Goal: Check status: Check status

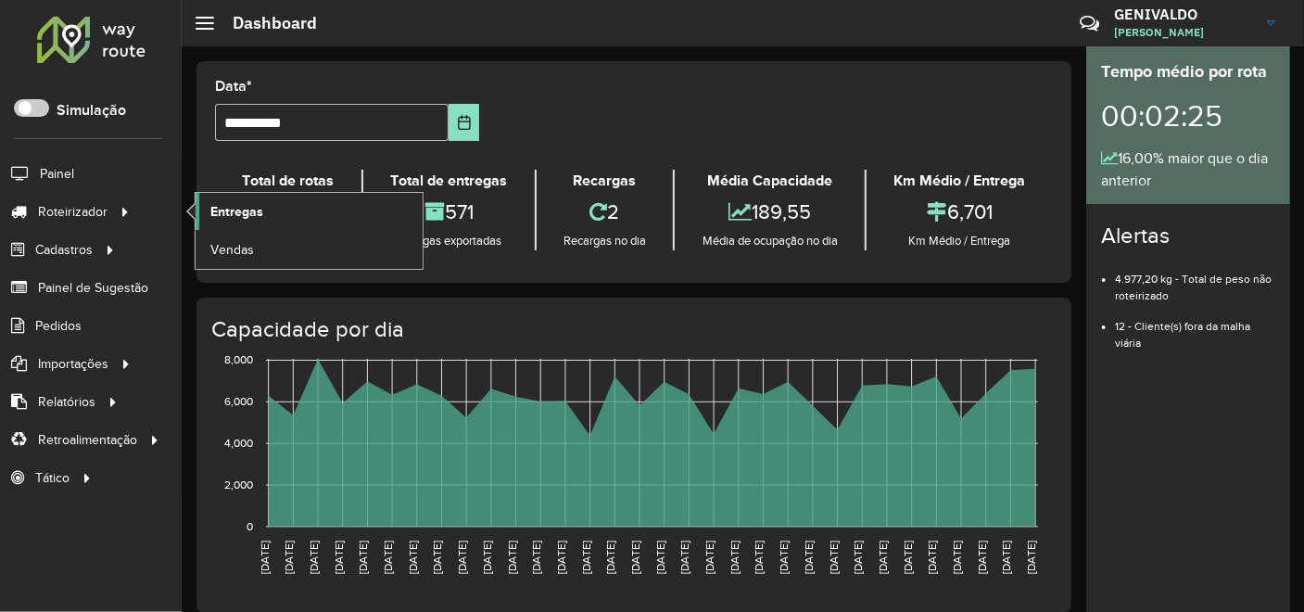
click at [233, 209] on span "Entregas" at bounding box center [236, 211] width 53 height 19
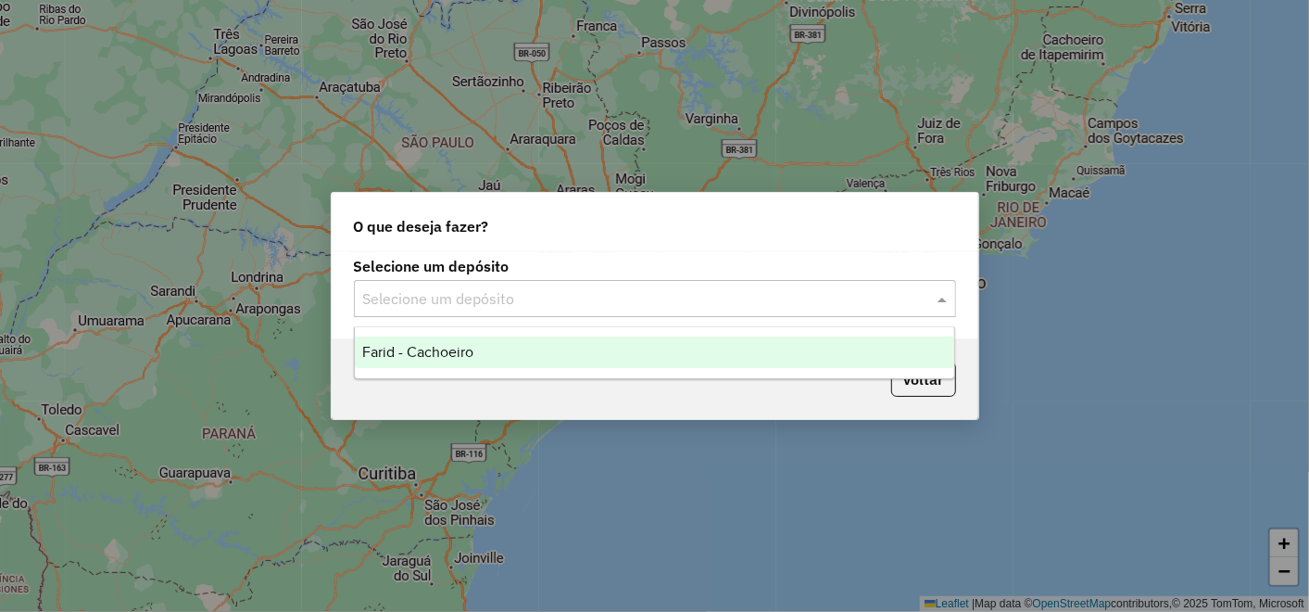
click at [567, 304] on input "text" at bounding box center [636, 299] width 547 height 22
click at [552, 338] on div "Farid - Cachoeiro" at bounding box center [655, 352] width 600 height 32
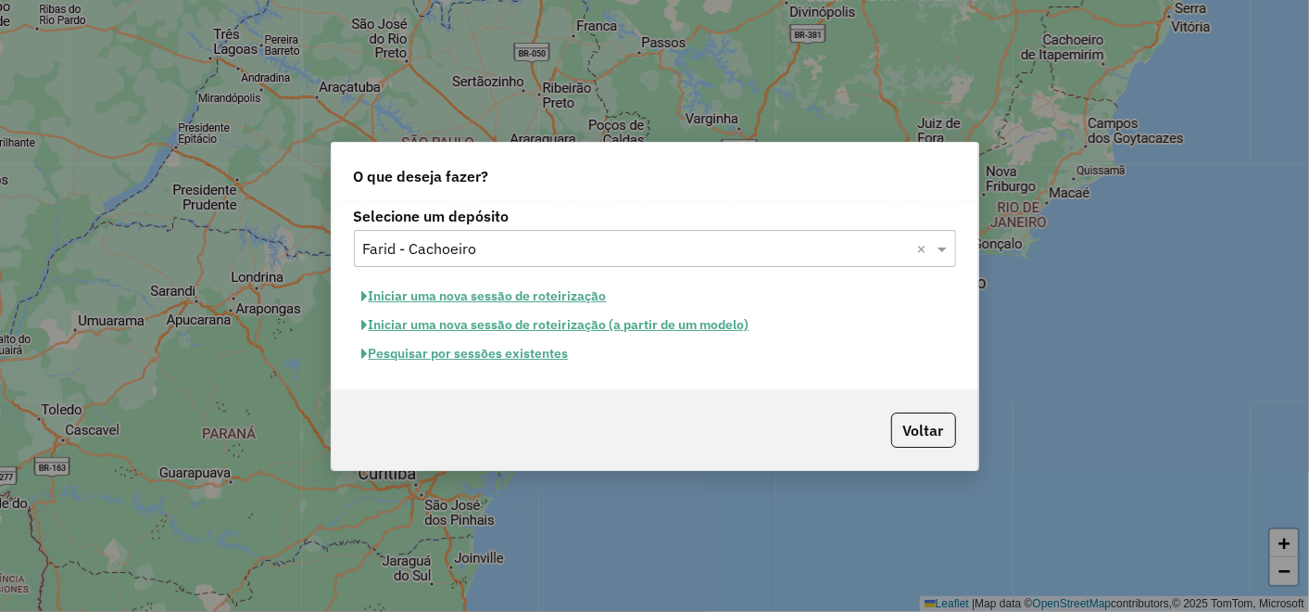
click at [454, 359] on button "Pesquisar por sessões existentes" at bounding box center [465, 353] width 223 height 29
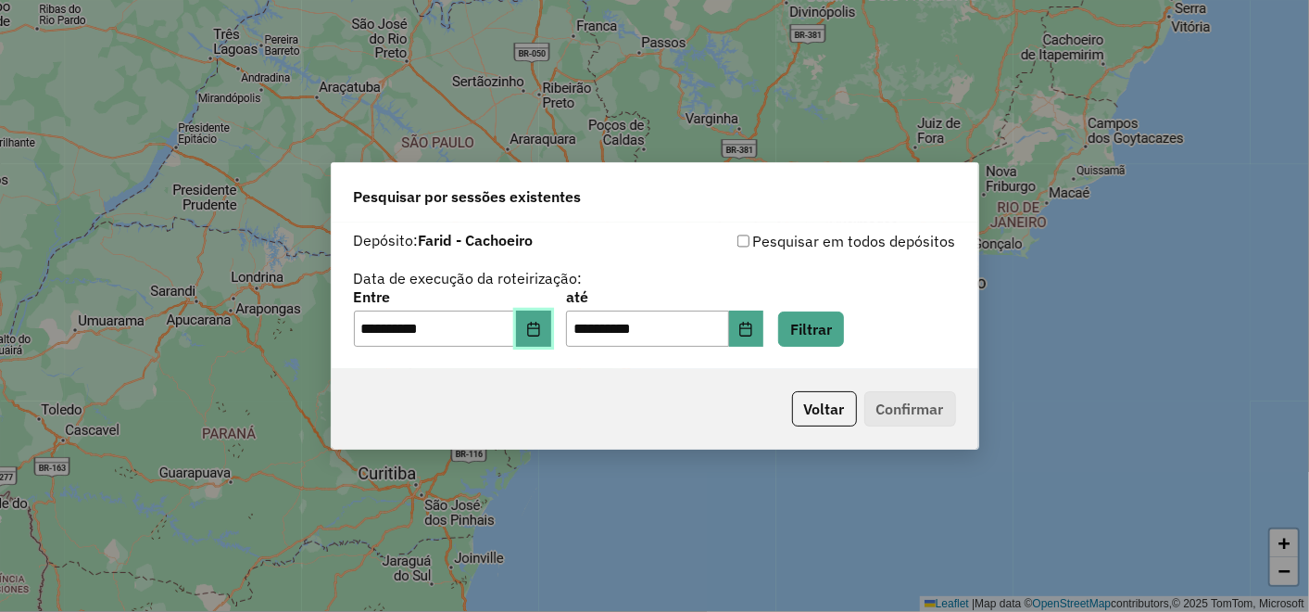
click at [541, 328] on icon "Choose Date" at bounding box center [533, 329] width 15 height 15
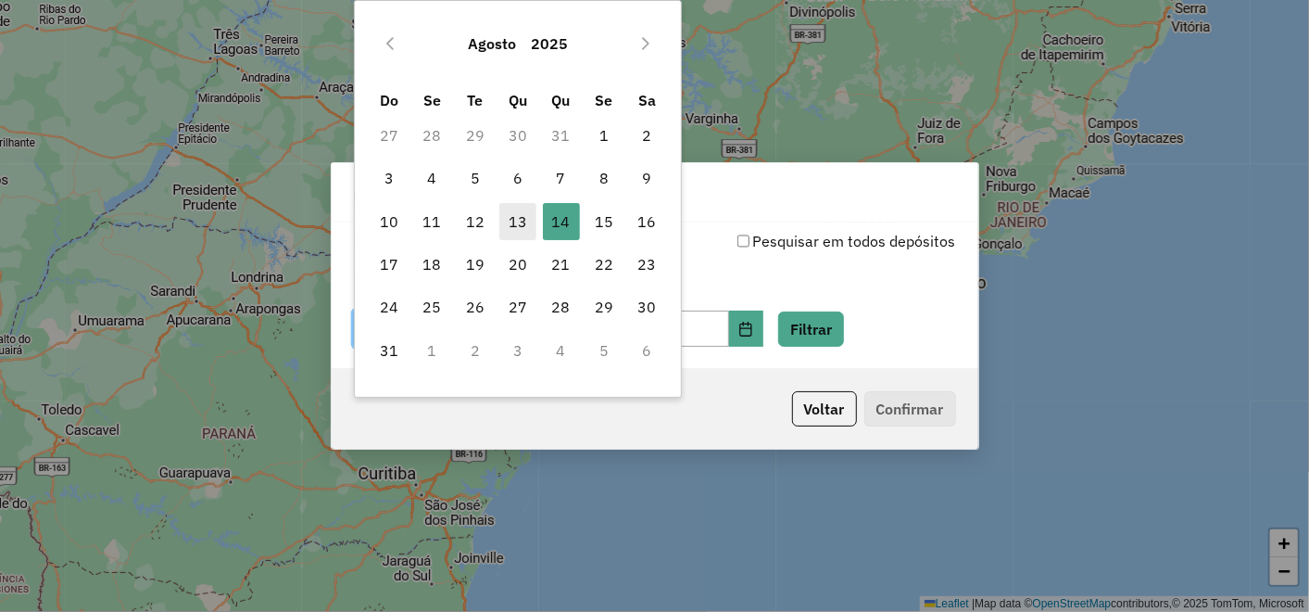
click at [517, 221] on span "13" at bounding box center [518, 221] width 37 height 37
type input "**********"
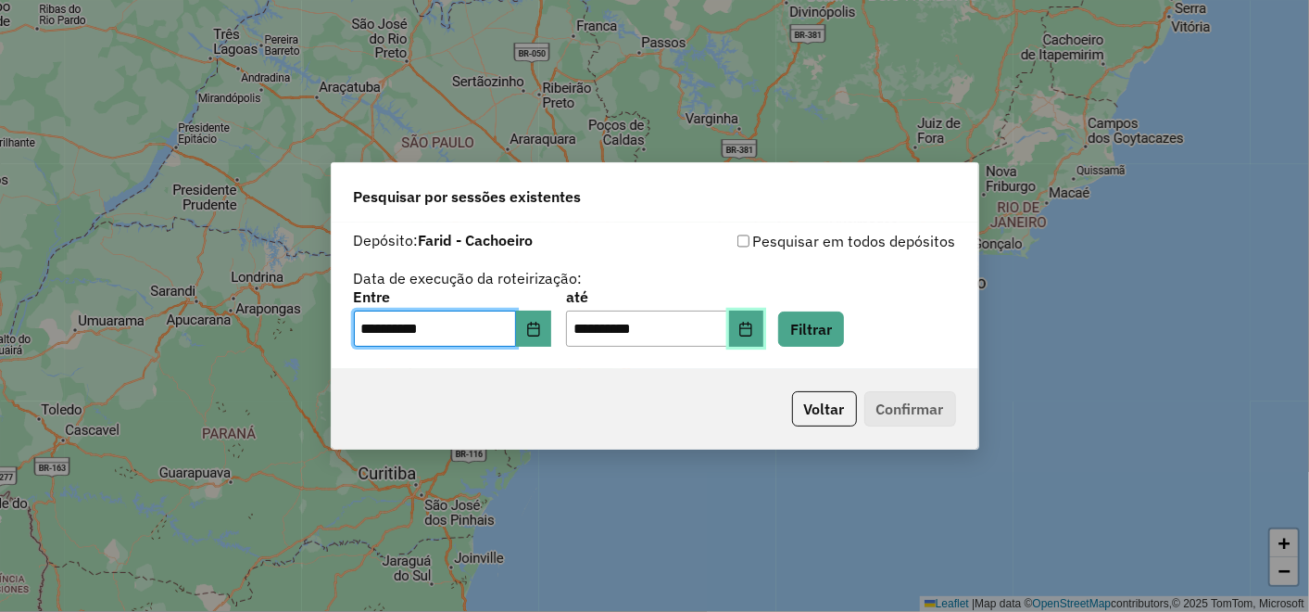
click at [764, 325] on button "Choose Date" at bounding box center [746, 328] width 35 height 37
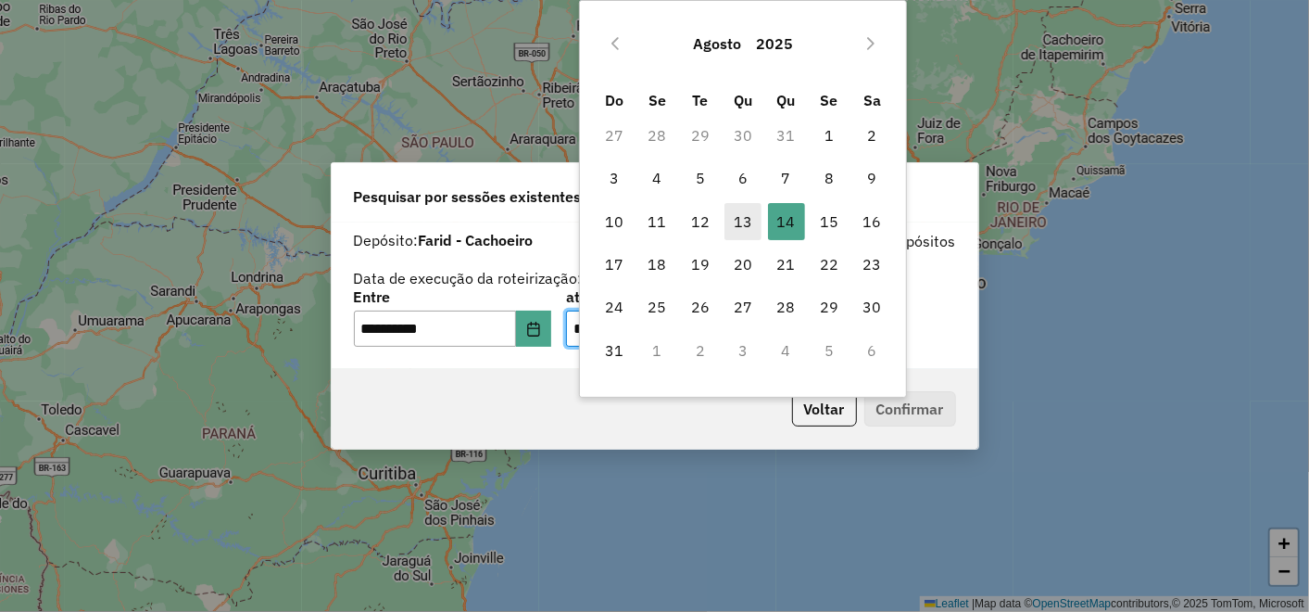
click at [727, 224] on span "13" at bounding box center [743, 221] width 37 height 37
type input "**********"
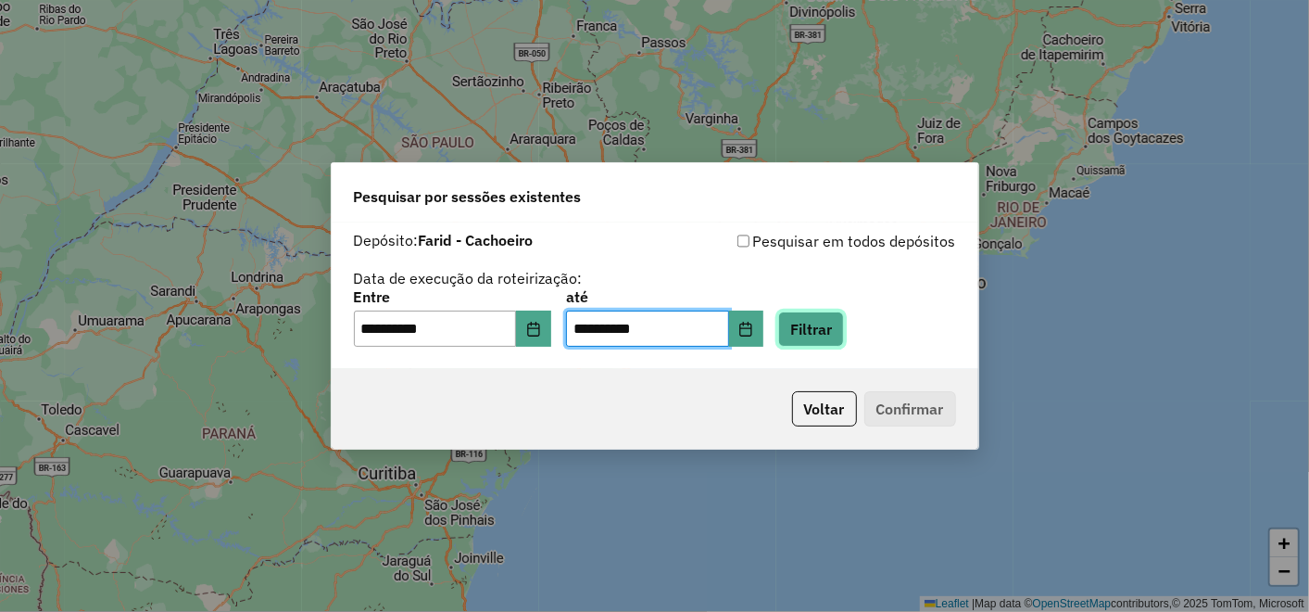
click at [836, 323] on button "Filtrar" at bounding box center [811, 328] width 66 height 35
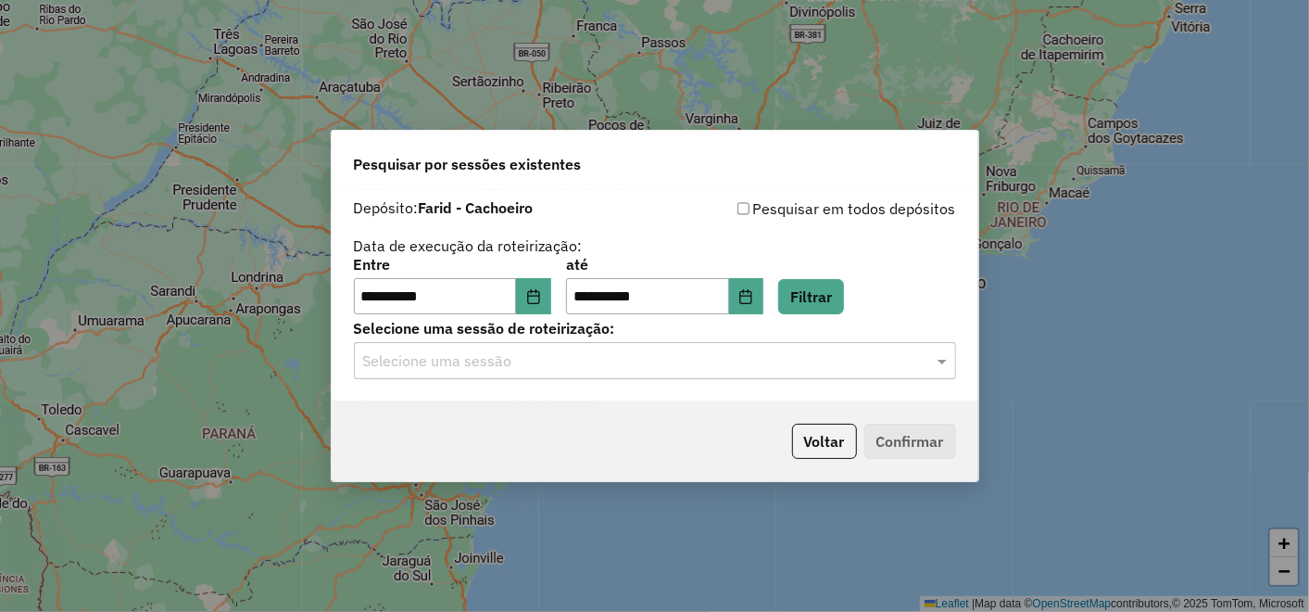
click at [461, 362] on hb-app "**********" at bounding box center [654, 306] width 1309 height 612
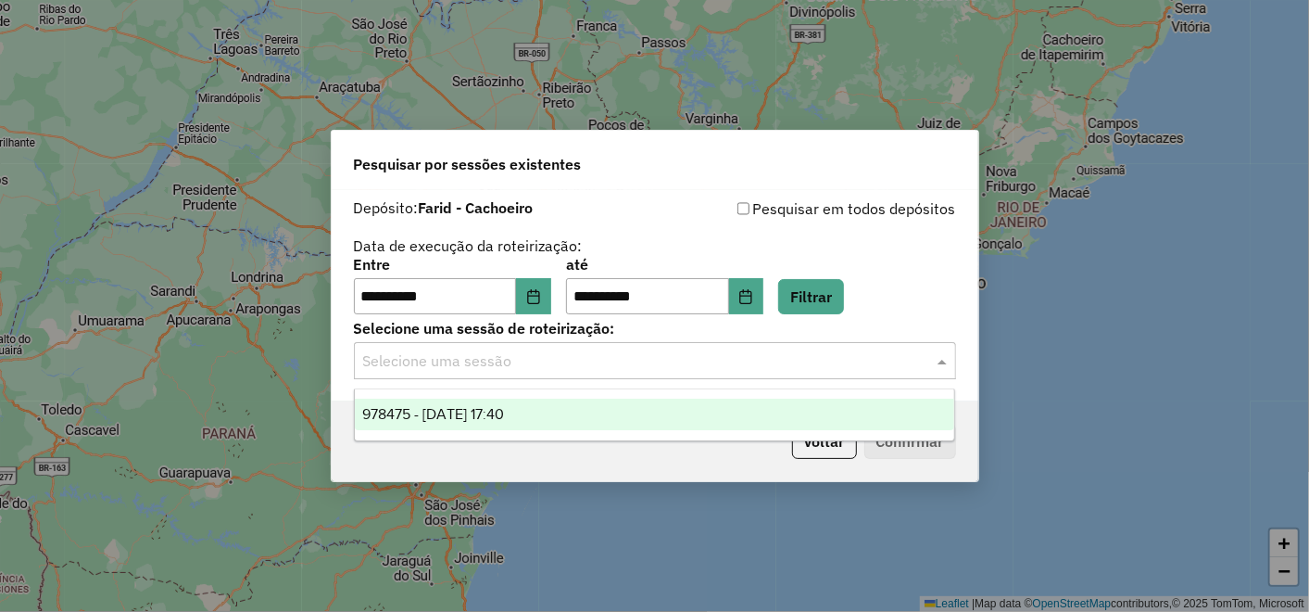
click at [462, 357] on input "text" at bounding box center [636, 361] width 547 height 22
click at [470, 412] on span "978475 - 13/08/2025 17:40" at bounding box center [433, 414] width 142 height 16
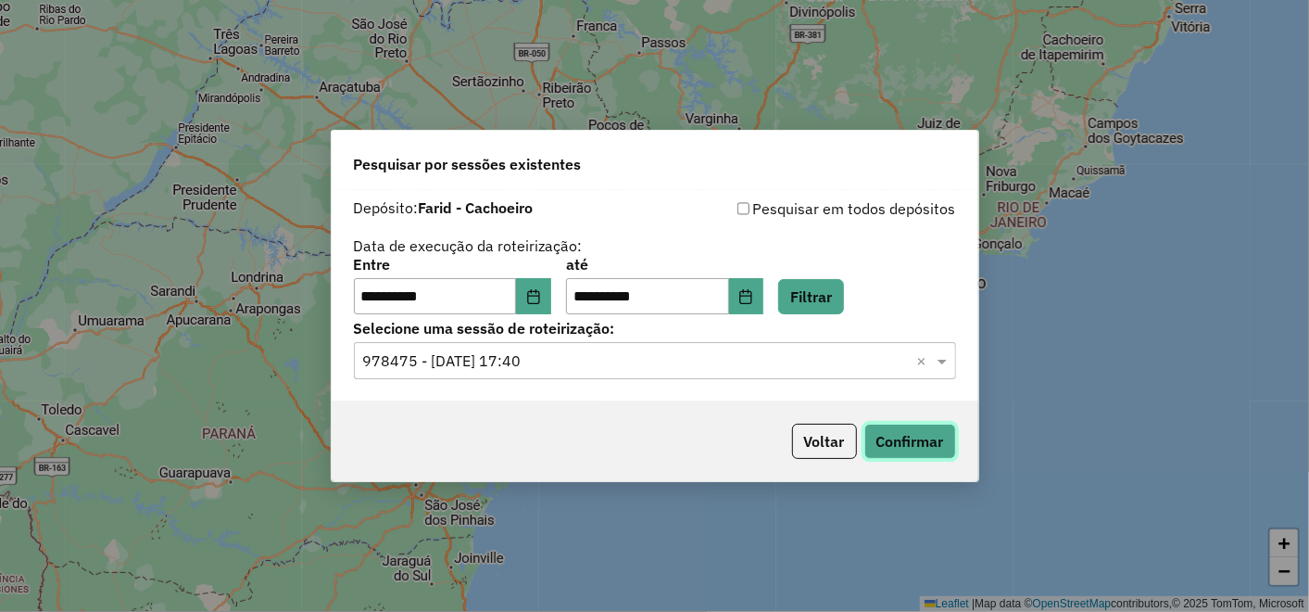
click at [900, 439] on button "Confirmar" at bounding box center [911, 441] width 92 height 35
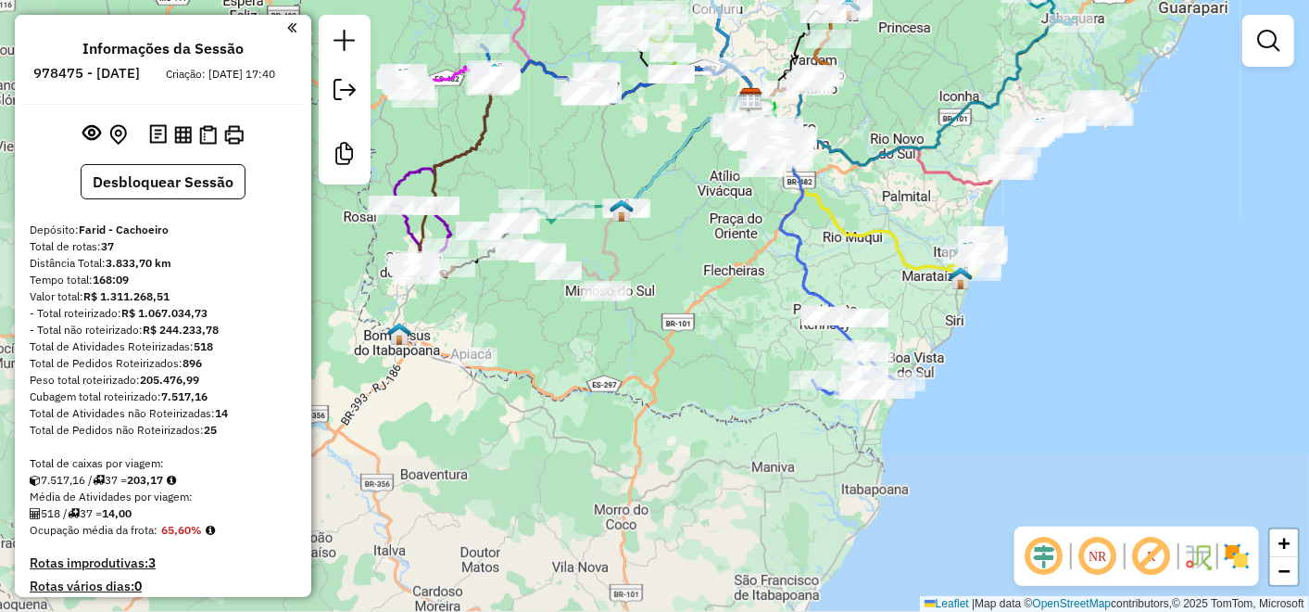
drag, startPoint x: 558, startPoint y: 347, endPoint x: 654, endPoint y: 139, distance: 228.9
click at [654, 139] on div "Janela de atendimento Grade de atendimento Capacidade Transportadoras Veículos …" at bounding box center [654, 306] width 1309 height 612
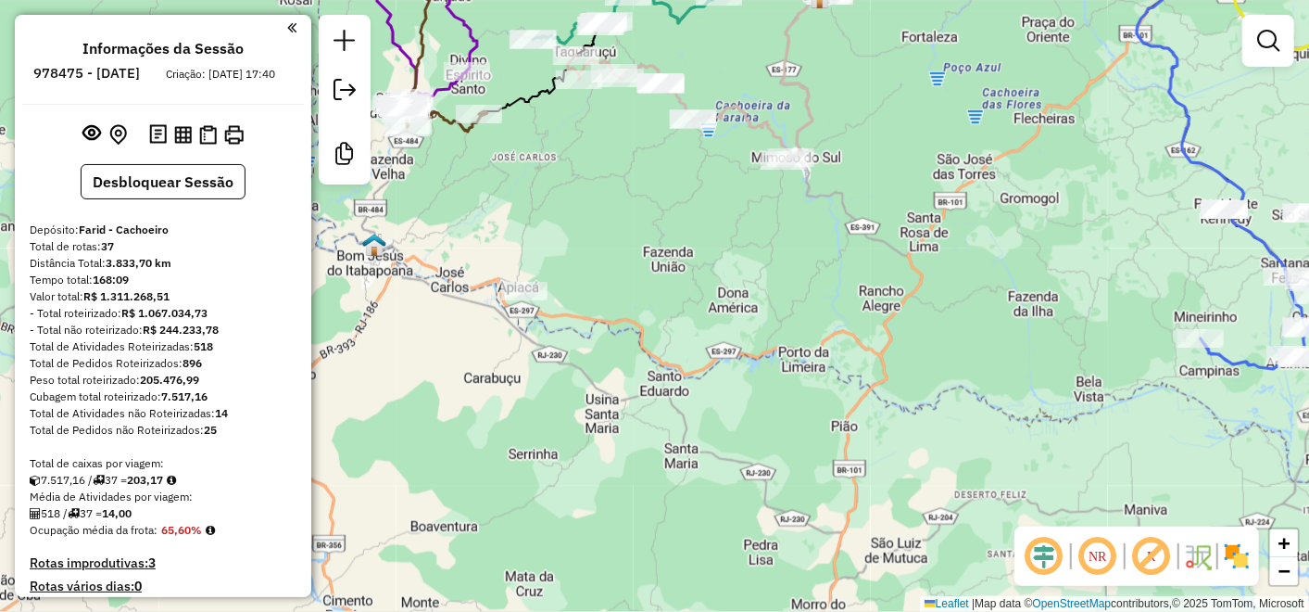
drag, startPoint x: 704, startPoint y: 319, endPoint x: 703, endPoint y: 259, distance: 59.3
click at [975, 119] on div "Janela de atendimento Grade de atendimento Capacidade Transportadoras Veículos …" at bounding box center [654, 306] width 1309 height 612
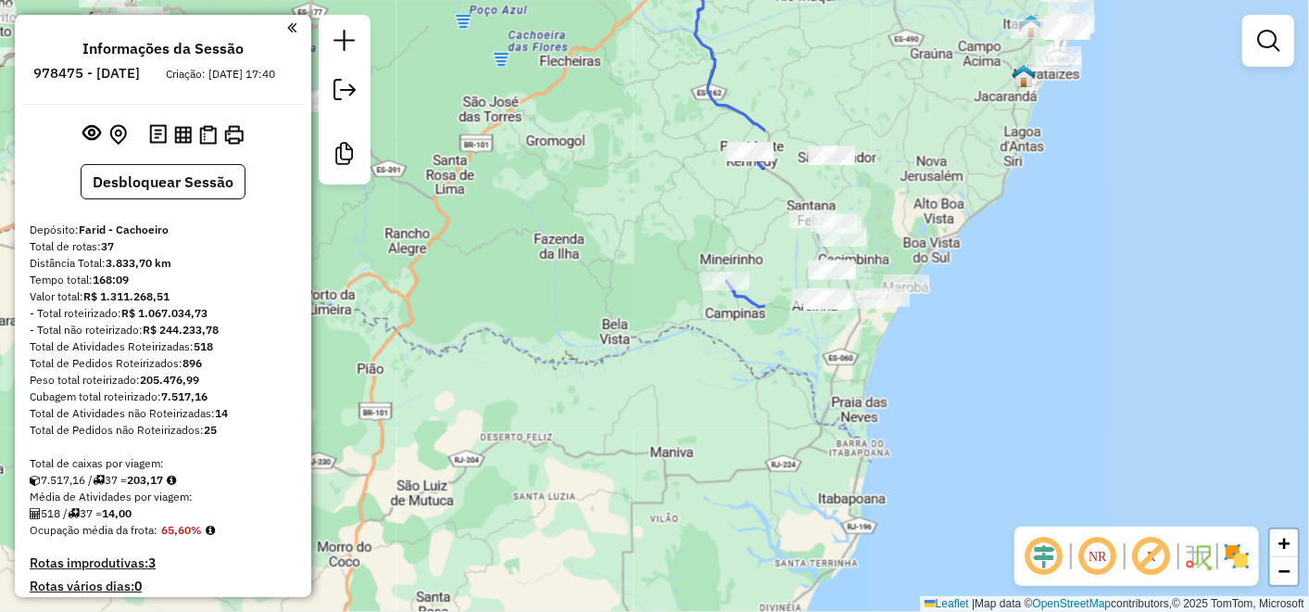
drag, startPoint x: 1056, startPoint y: 345, endPoint x: 381, endPoint y: 280, distance: 678.7
click at [381, 280] on div "Janela de atendimento Grade de atendimento Capacidade Transportadoras Veículos …" at bounding box center [654, 306] width 1309 height 612
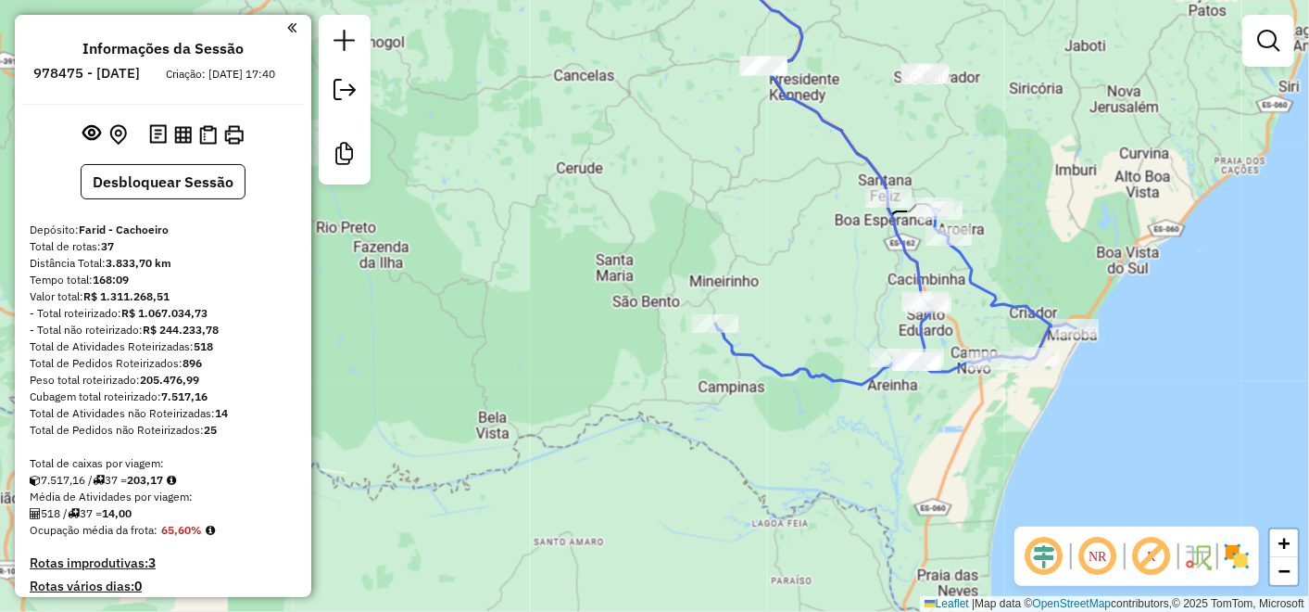
drag, startPoint x: 729, startPoint y: 171, endPoint x: 667, endPoint y: 335, distance: 175.4
click at [667, 336] on div "Janela de atendimento Grade de atendimento Capacidade Transportadoras Veículos …" at bounding box center [654, 306] width 1309 height 612
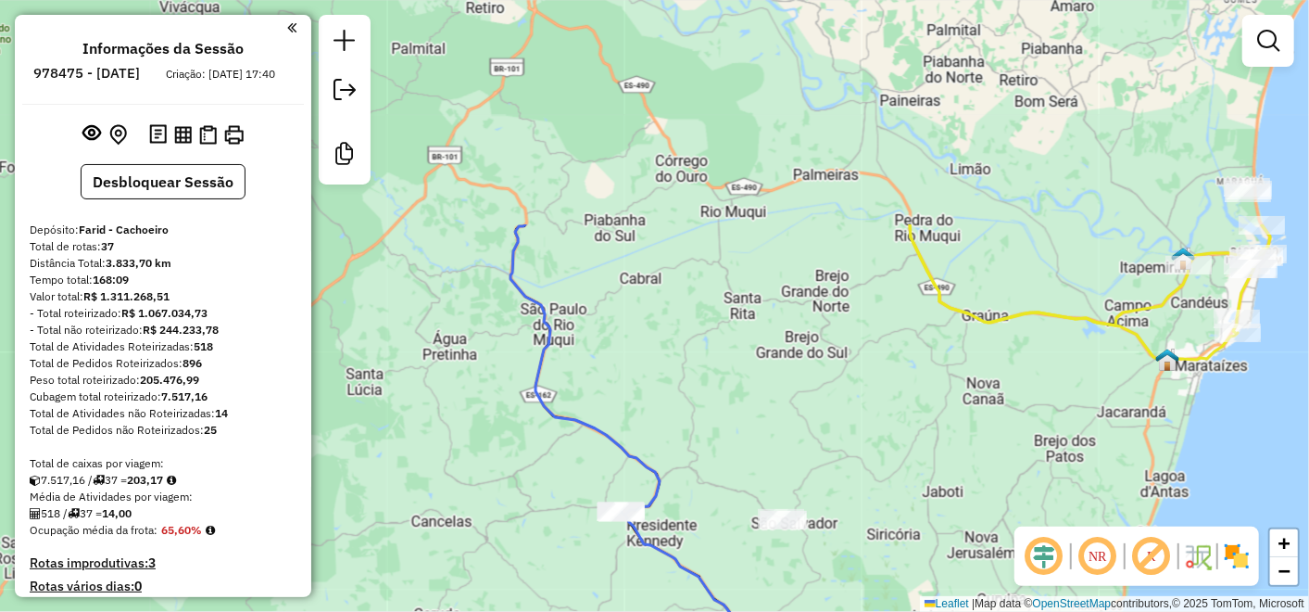
drag, startPoint x: 666, startPoint y: 284, endPoint x: 599, endPoint y: 569, distance: 293.3
click at [599, 569] on div "Janela de atendimento Grade de atendimento Capacidade Transportadoras Veículos …" at bounding box center [654, 306] width 1309 height 612
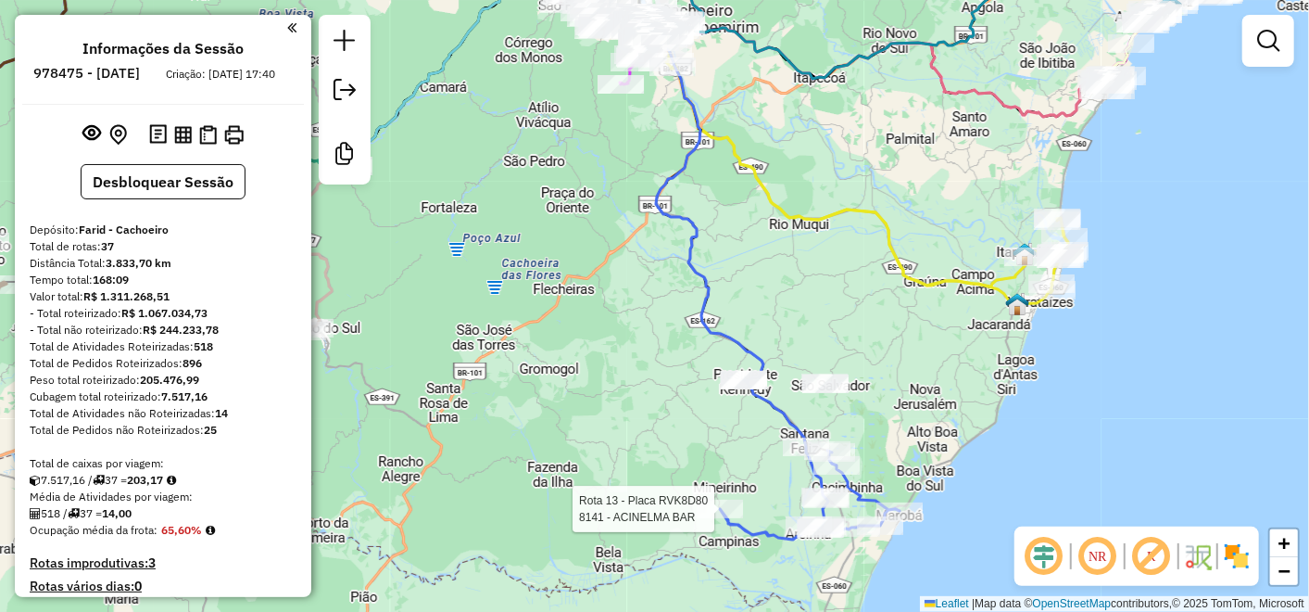
click at [718, 518] on div at bounding box center [720, 509] width 46 height 19
select select "**********"
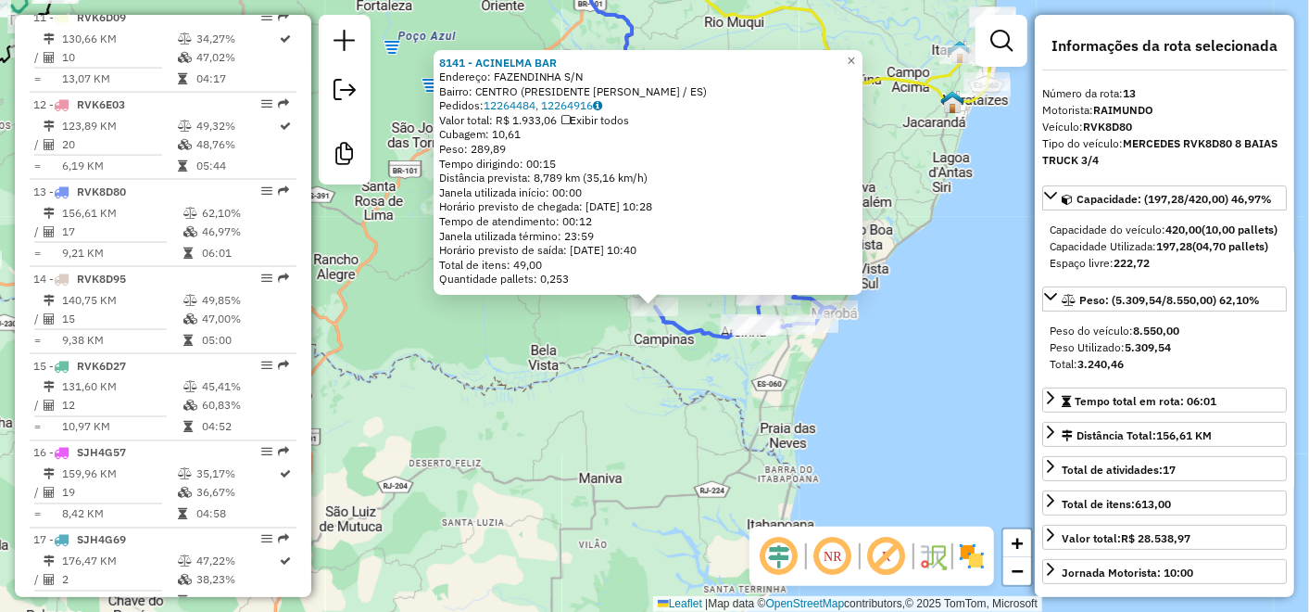
scroll to position [1771, 0]
drag, startPoint x: 629, startPoint y: 428, endPoint x: 769, endPoint y: 526, distance: 171.0
click at [629, 428] on div "8141 - ACINELMA BAR Endereço: FAZENDINHA S/N Bairro: CENTRO (PRESIDENTE [PERSON…" at bounding box center [654, 306] width 1309 height 612
